Goal: Information Seeking & Learning: Learn about a topic

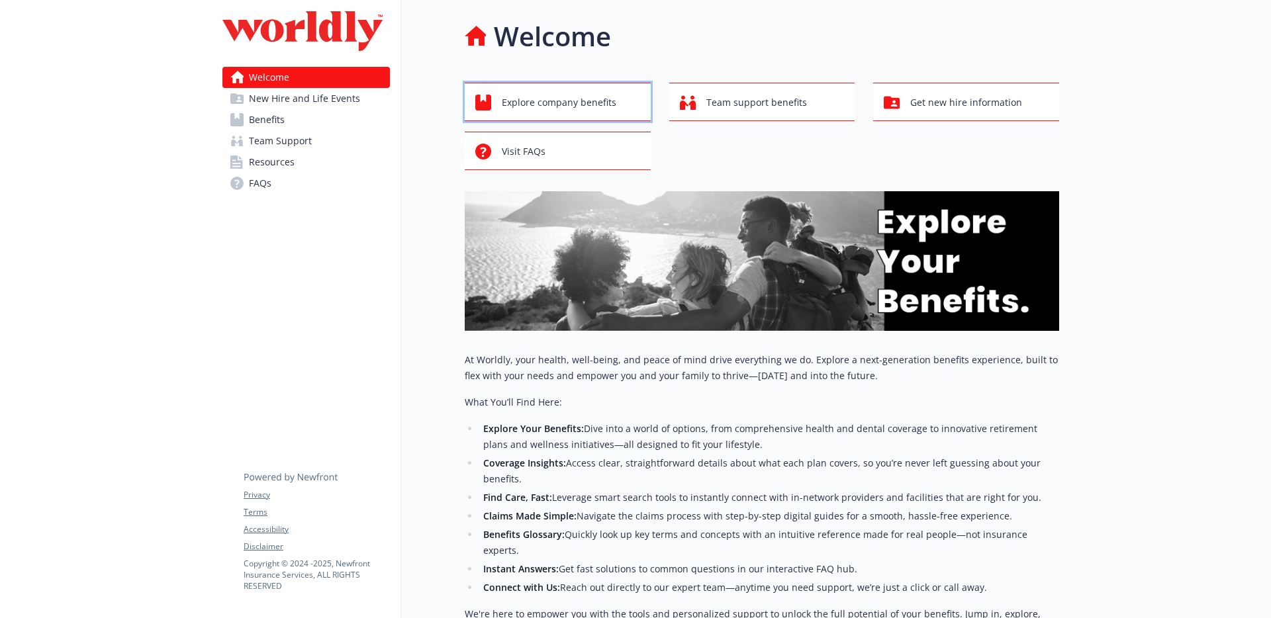
click at [567, 99] on span "Explore company benefits" at bounding box center [559, 102] width 115 height 25
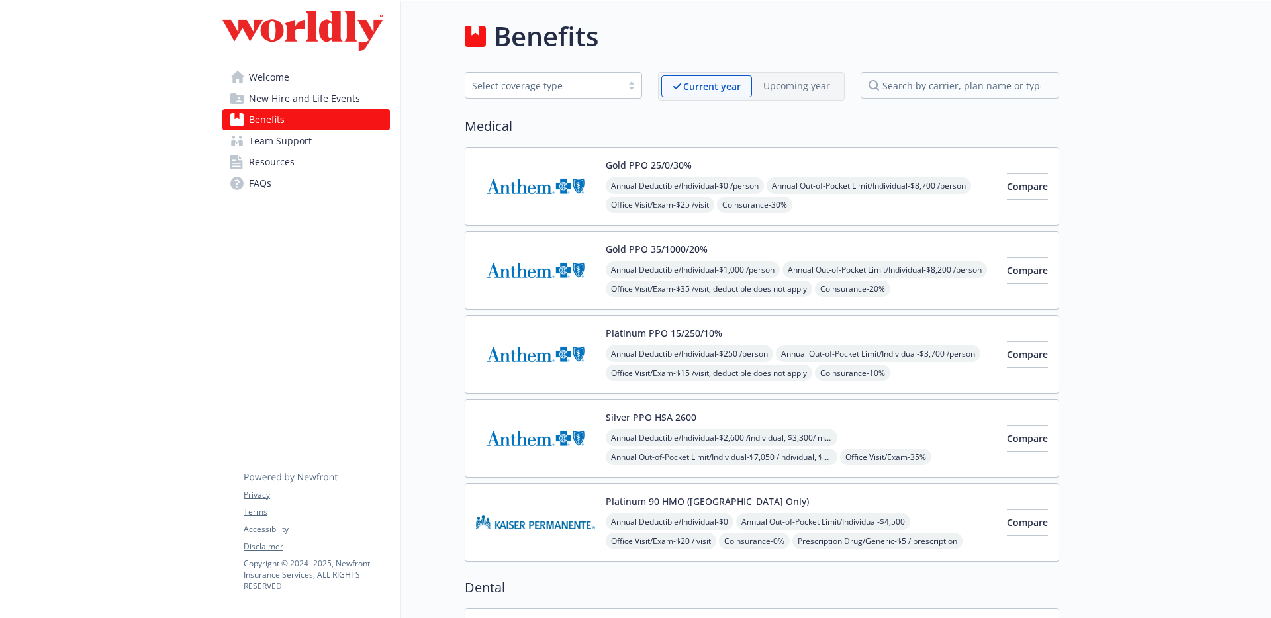
click at [277, 146] on span "Team Support" at bounding box center [280, 140] width 63 height 21
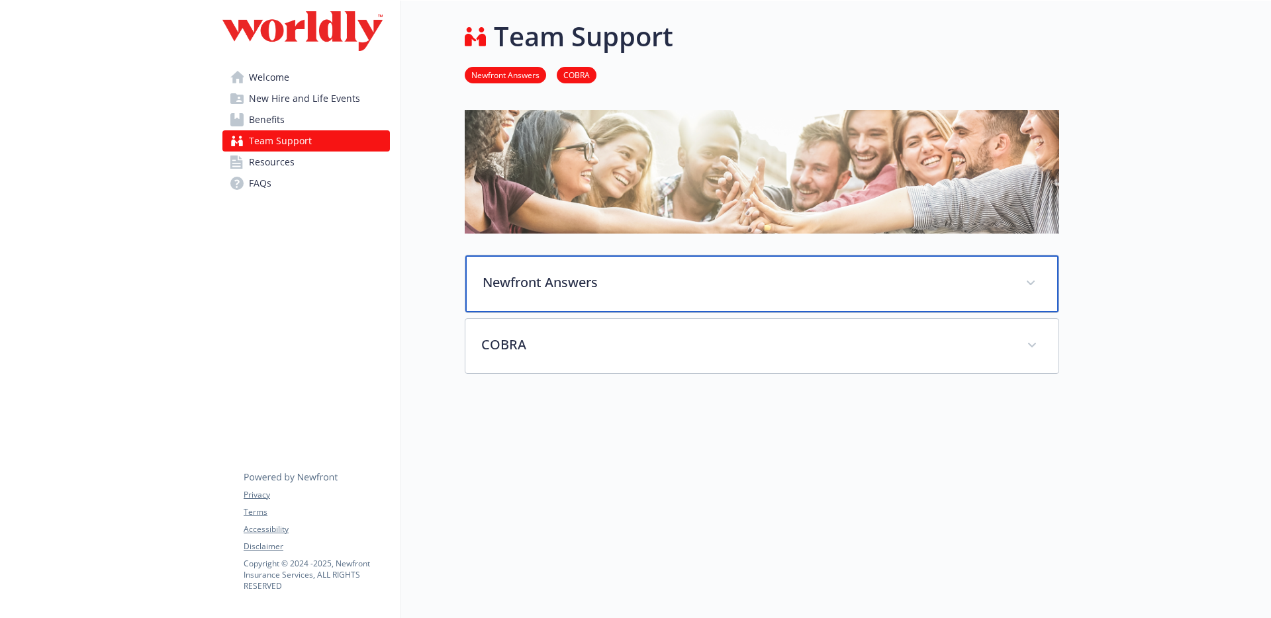
click at [558, 285] on p "Newfront Answers" at bounding box center [746, 283] width 527 height 20
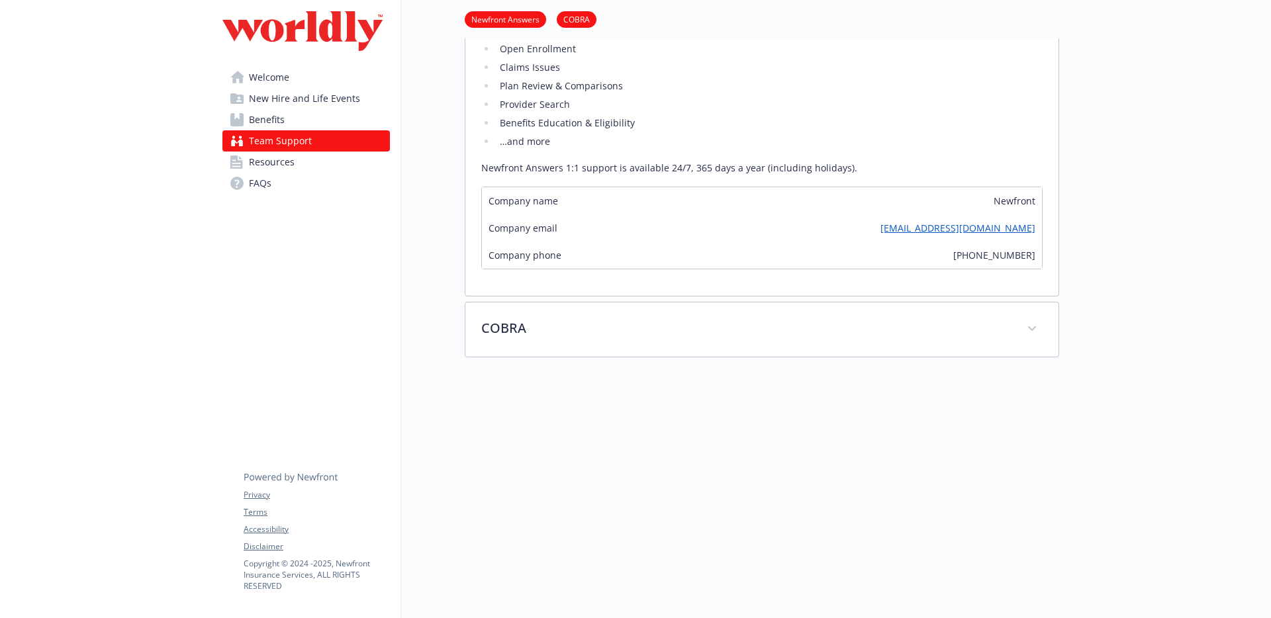
scroll to position [319, 0]
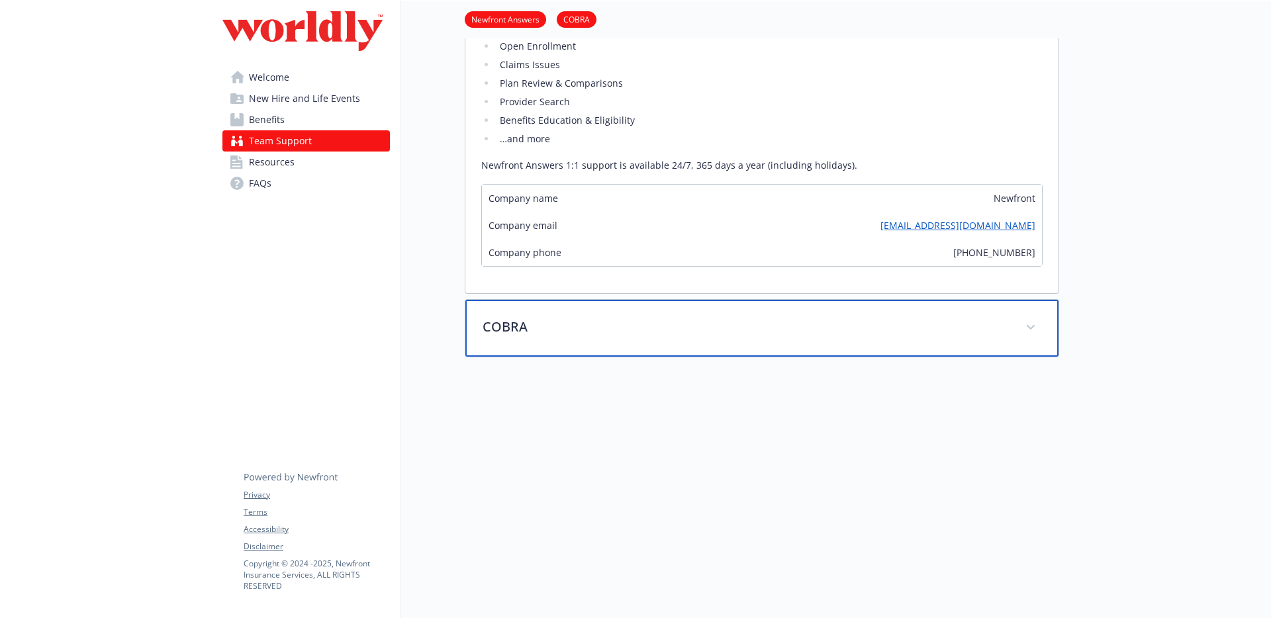
click at [571, 317] on p "COBRA" at bounding box center [746, 327] width 527 height 20
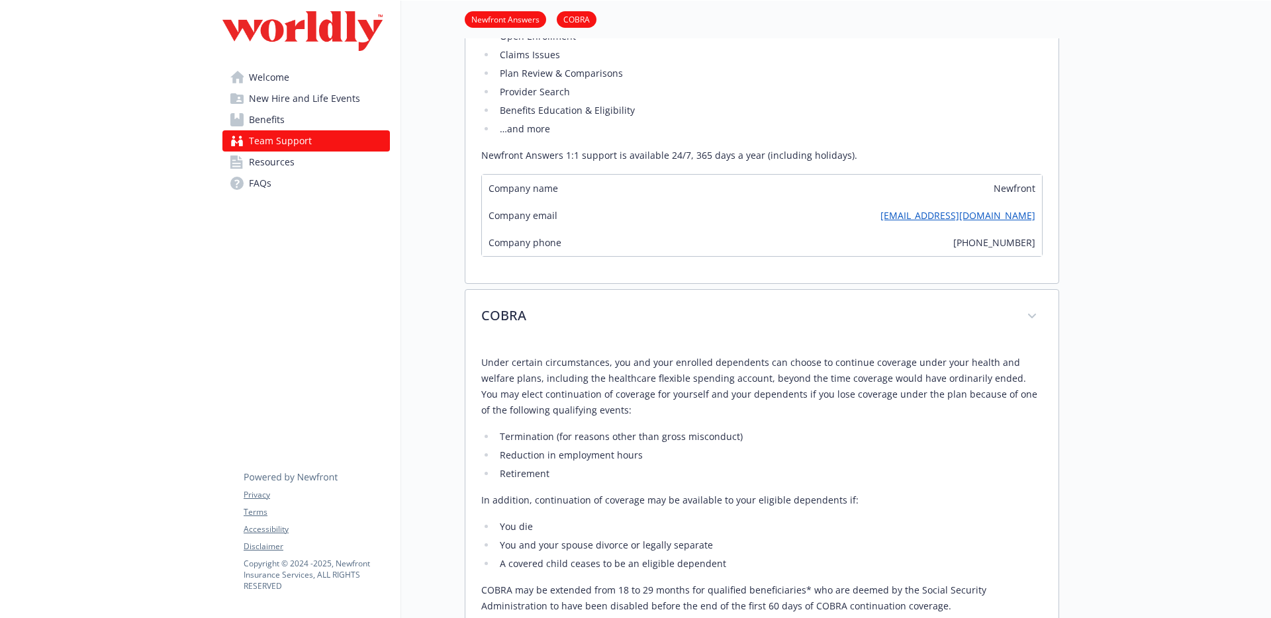
click at [280, 172] on span "Resources" at bounding box center [272, 162] width 46 height 21
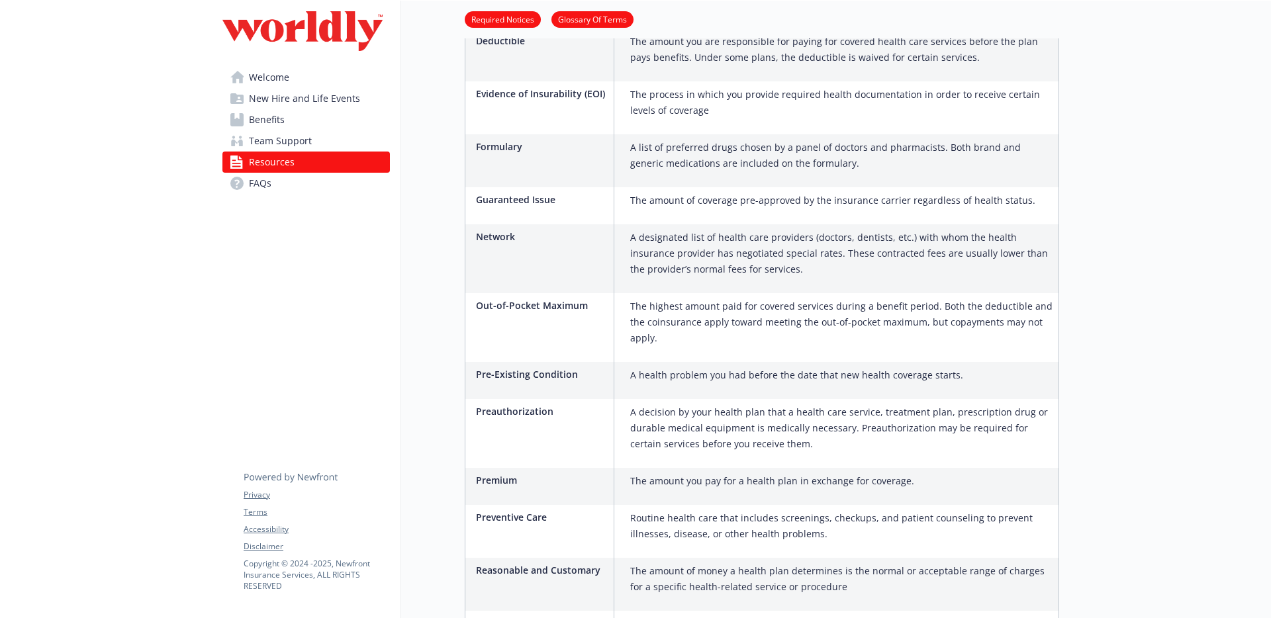
scroll to position [1006, 0]
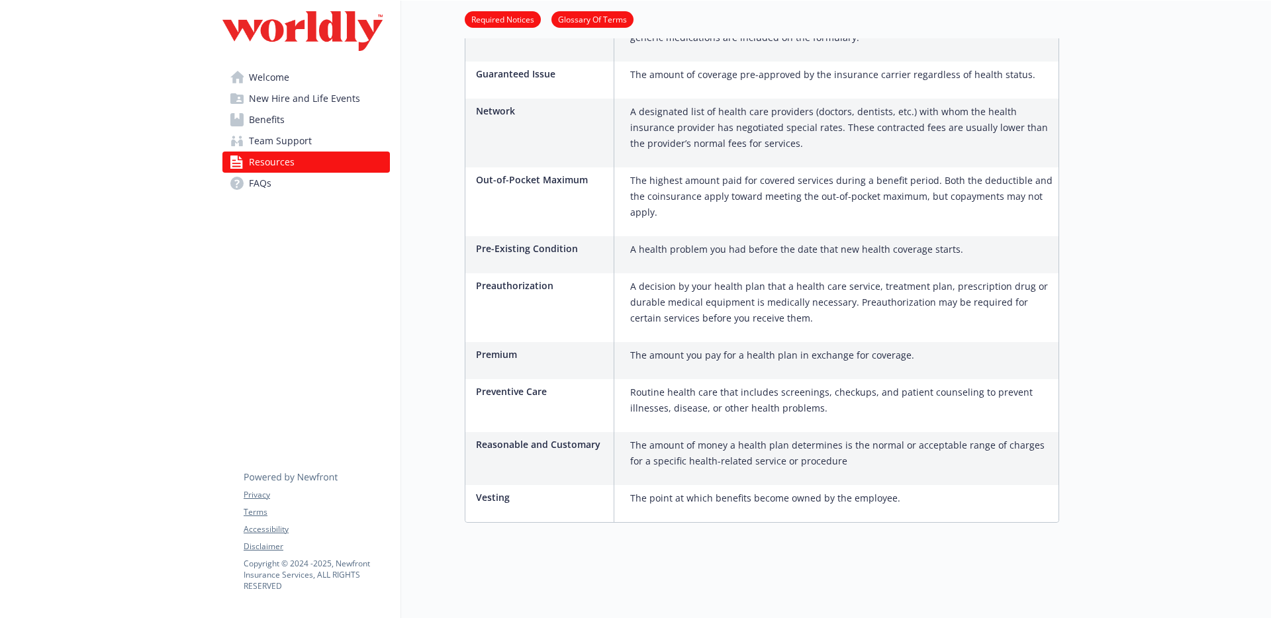
click at [271, 102] on span "New Hire and Life Events" at bounding box center [304, 98] width 111 height 21
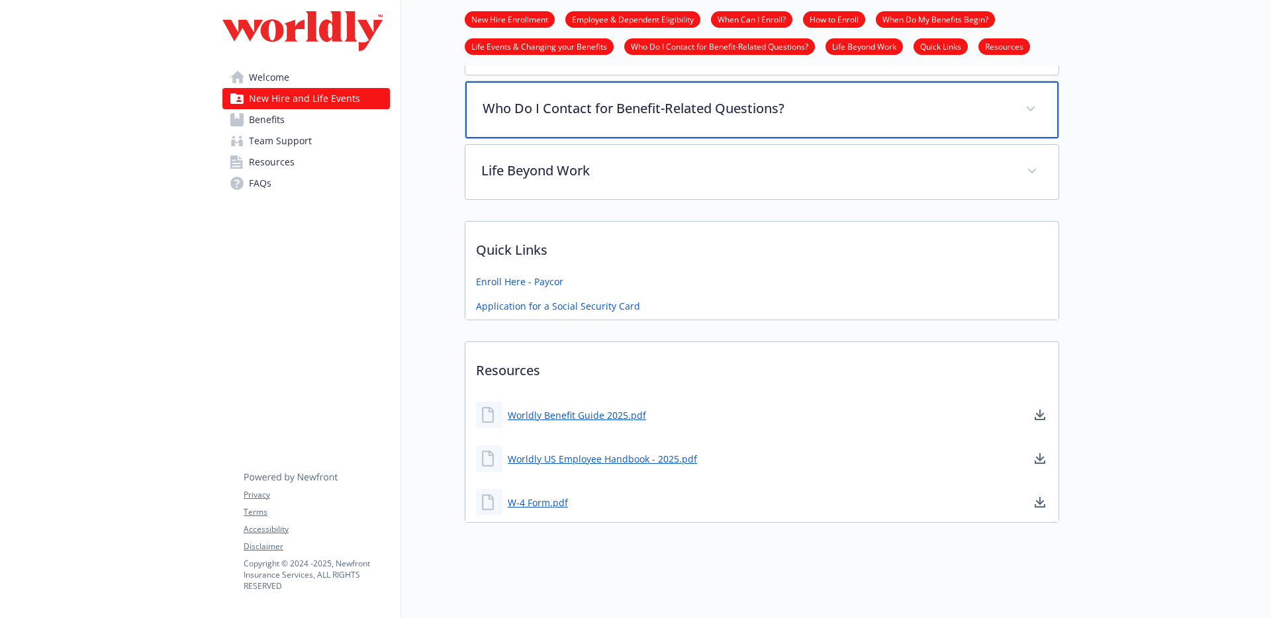
scroll to position [577, 0]
click at [630, 103] on p "Who Do I Contact for Benefit-Related Questions?" at bounding box center [746, 109] width 527 height 20
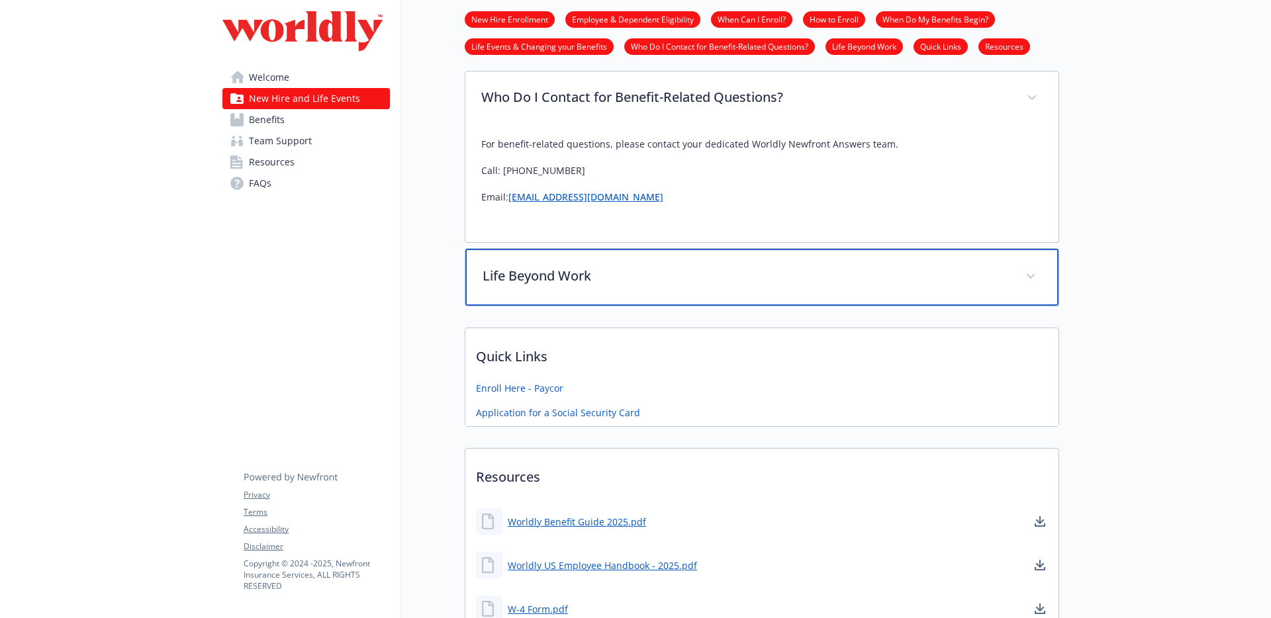
click at [676, 270] on p "Life Beyond Work" at bounding box center [746, 276] width 527 height 20
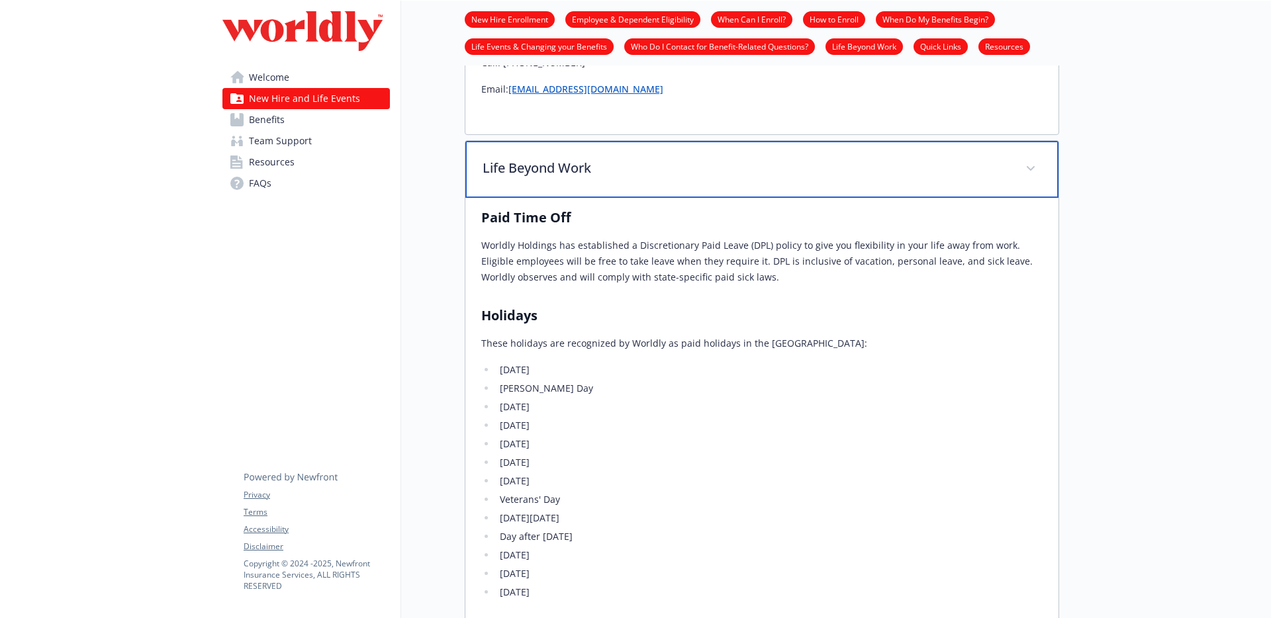
scroll to position [1133, 0]
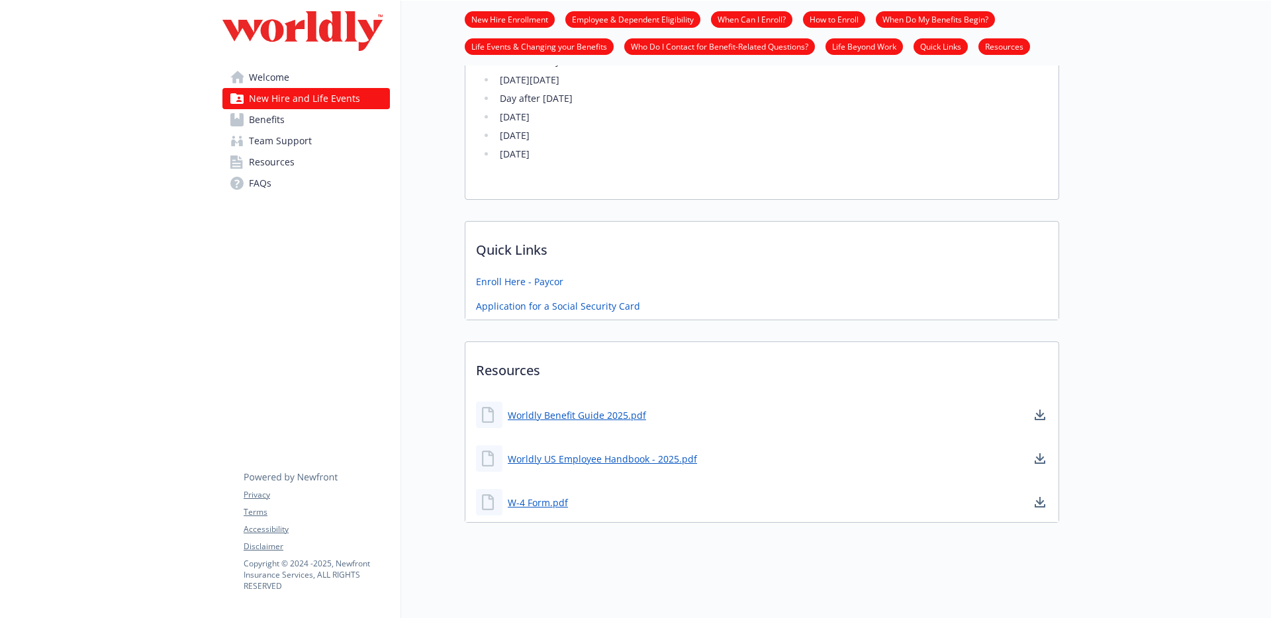
click at [322, 117] on link "Benefits" at bounding box center [306, 119] width 168 height 21
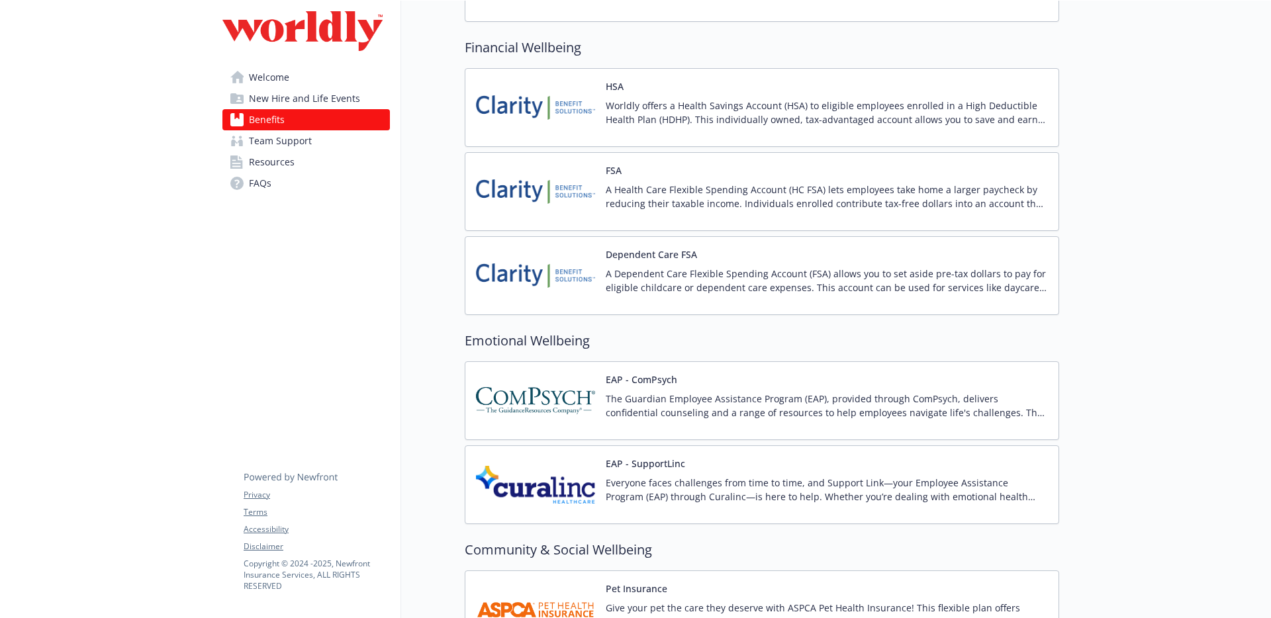
scroll to position [1723, 0]
